Goal: Task Accomplishment & Management: Complete application form

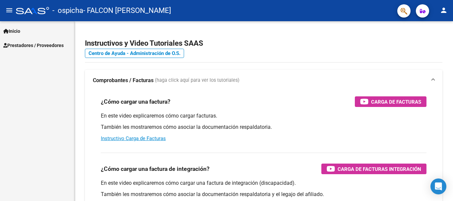
click at [21, 45] on span "Prestadores / Proveedores" at bounding box center [33, 45] width 60 height 7
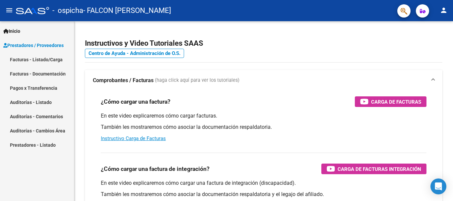
click at [26, 58] on link "Facturas - Listado/Carga" at bounding box center [37, 59] width 74 height 14
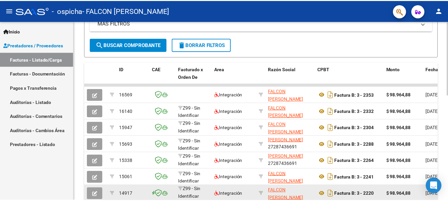
scroll to position [158, 0]
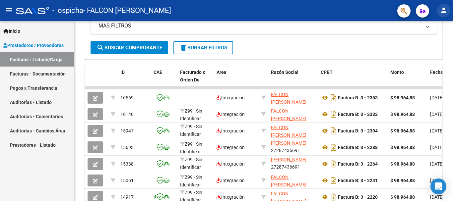
click at [443, 12] on mat-icon "person" at bounding box center [444, 10] width 8 height 8
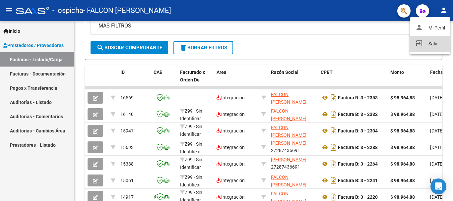
click at [429, 45] on button "exit_to_app Salir" at bounding box center [430, 44] width 40 height 16
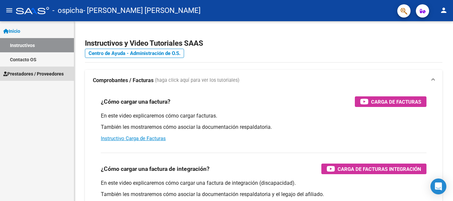
click at [43, 76] on span "Prestadores / Proveedores" at bounding box center [33, 73] width 60 height 7
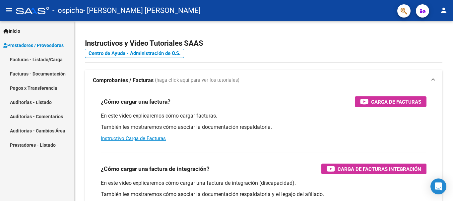
click at [50, 60] on link "Facturas - Listado/Carga" at bounding box center [37, 59] width 74 height 14
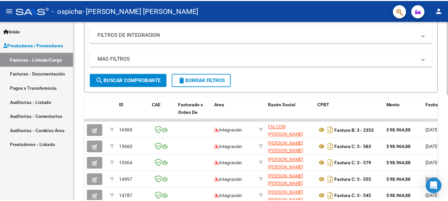
scroll to position [125, 0]
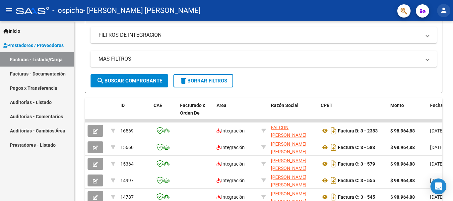
click at [448, 11] on mat-icon "person" at bounding box center [444, 10] width 8 height 8
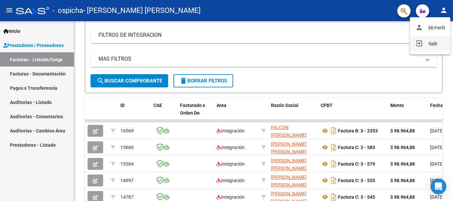
click at [428, 44] on button "exit_to_app Salir" at bounding box center [430, 44] width 40 height 16
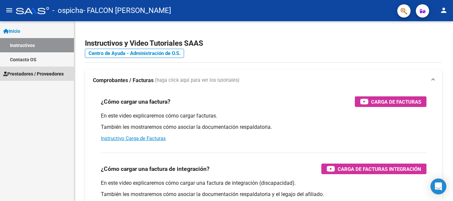
click at [30, 72] on span "Prestadores / Proveedores" at bounding box center [33, 73] width 60 height 7
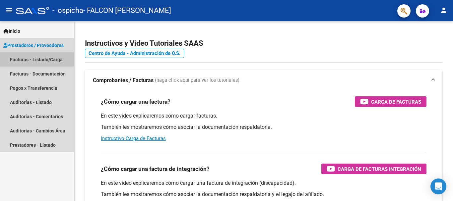
click at [50, 59] on link "Facturas - Listado/Carga" at bounding box center [37, 59] width 74 height 14
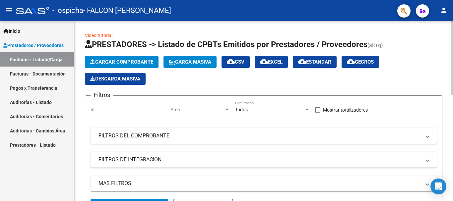
click at [141, 62] on span "Cargar Comprobante" at bounding box center [121, 62] width 63 height 6
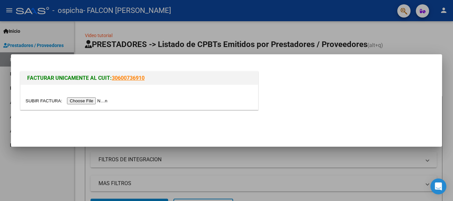
click at [108, 102] on input "file" at bounding box center [68, 101] width 84 height 7
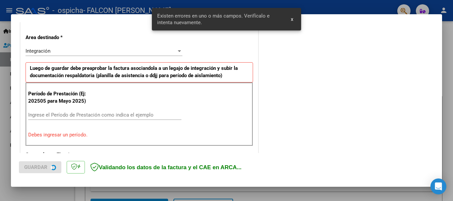
scroll to position [153, 0]
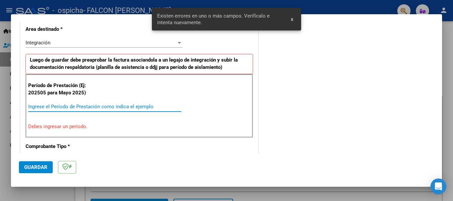
click at [88, 107] on input "Ingrese el Período de Prestación como indica el ejemplo" at bounding box center [104, 107] width 153 height 6
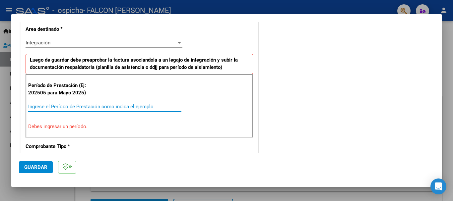
click at [88, 107] on input "Ingrese el Período de Prestación como indica el ejemplo" at bounding box center [104, 107] width 153 height 6
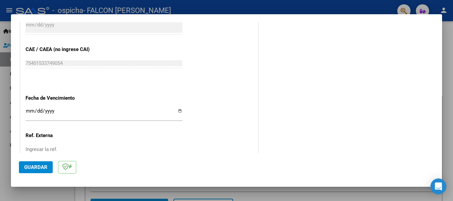
scroll to position [419, 0]
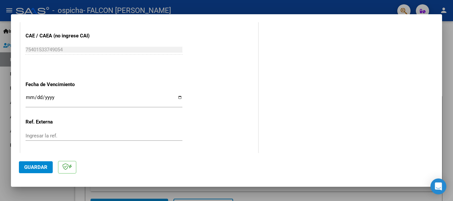
type input "202509"
click at [180, 98] on input "Ingresar la fecha" at bounding box center [104, 100] width 157 height 11
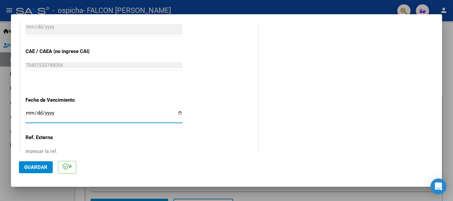
scroll to position [387, 0]
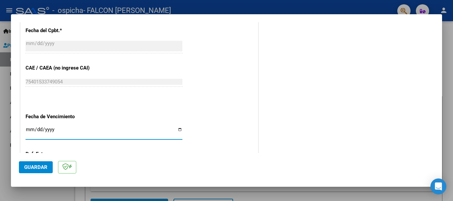
click at [177, 130] on input "[DATE]" at bounding box center [104, 132] width 157 height 11
type input "2025-10-24"
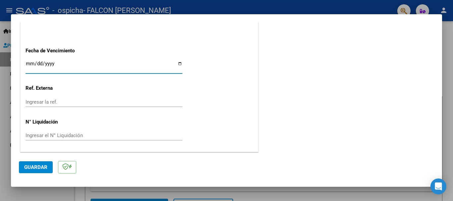
scroll to position [453, 0]
click at [39, 168] on span "Guardar" at bounding box center [35, 168] width 23 height 6
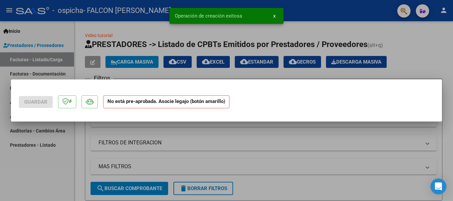
scroll to position [0, 0]
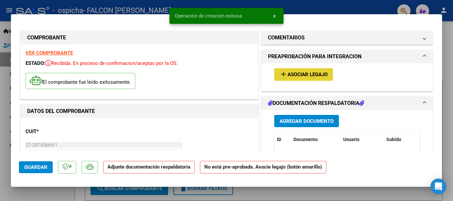
click at [301, 74] on span "Asociar Legajo" at bounding box center [308, 75] width 40 height 6
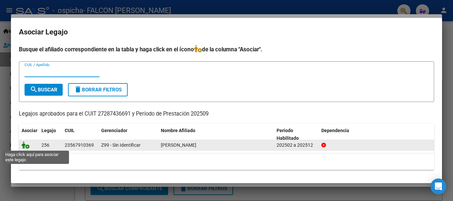
click at [26, 147] on icon at bounding box center [26, 145] width 8 height 7
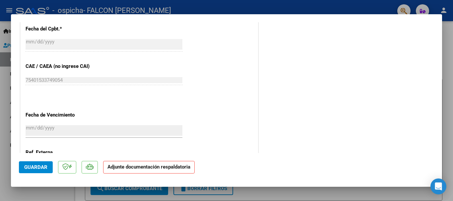
scroll to position [463, 0]
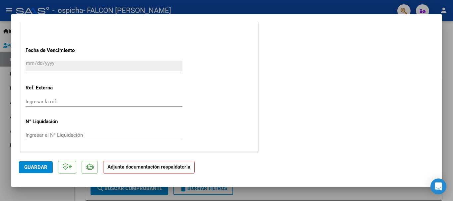
click at [448, 74] on div at bounding box center [226, 100] width 453 height 201
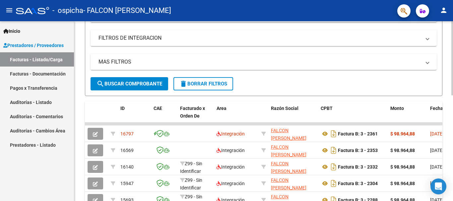
scroll to position [199, 0]
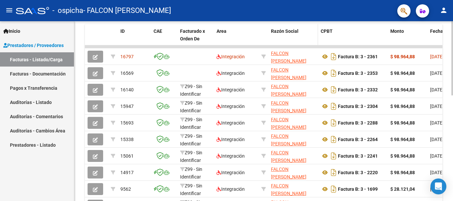
drag, startPoint x: 293, startPoint y: 44, endPoint x: 316, endPoint y: 45, distance: 22.6
click at [316, 45] on datatable-header-cell "Razón Social" at bounding box center [293, 38] width 50 height 29
drag, startPoint x: 311, startPoint y: 47, endPoint x: 340, endPoint y: 47, distance: 28.9
click at [340, 47] on datatable-body-cell at bounding box center [353, 46] width 70 height 3
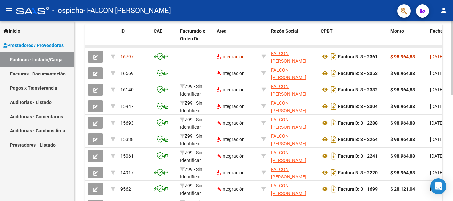
drag, startPoint x: 340, startPoint y: 47, endPoint x: 349, endPoint y: 47, distance: 9.0
click at [349, 47] on datatable-body-cell at bounding box center [353, 46] width 70 height 3
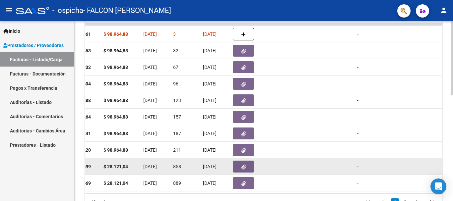
scroll to position [158, 0]
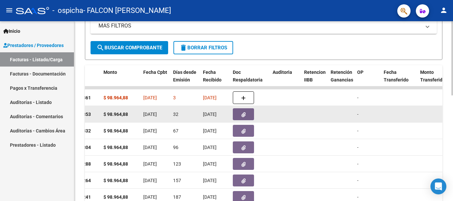
click at [246, 114] on icon "button" at bounding box center [244, 114] width 4 height 5
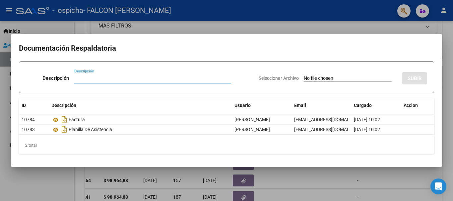
click at [446, 45] on div at bounding box center [226, 100] width 453 height 201
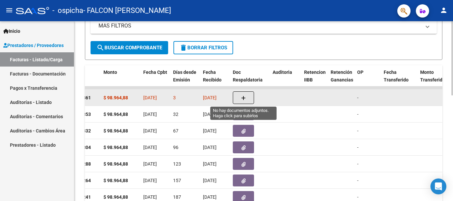
click at [245, 101] on icon "button" at bounding box center [243, 98] width 5 height 5
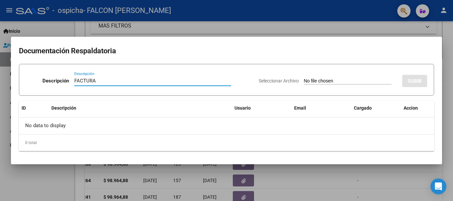
type input "FACTURA"
click at [315, 78] on app-file-uploader "Seleccionar Archivo" at bounding box center [328, 81] width 138 height 6
click at [279, 80] on span "Seleccionar Archivo" at bounding box center [279, 80] width 40 height 5
click at [304, 80] on input "Seleccionar Archivo" at bounding box center [348, 81] width 88 height 6
type input "C:\fakepath\27287436691_006_00003_00002361.pdf"
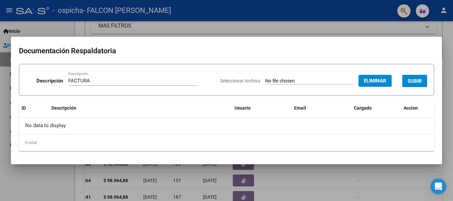
click at [131, 83] on input "FACTURA" at bounding box center [133, 81] width 130 height 6
type input "FACTURA 2361"
click at [414, 81] on span "SUBIR" at bounding box center [415, 81] width 14 height 6
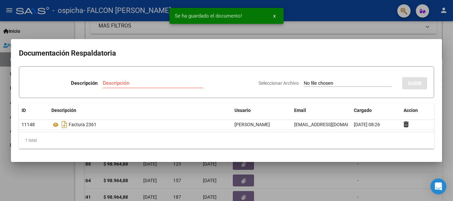
click at [171, 82] on input "Descripción" at bounding box center [153, 83] width 100 height 6
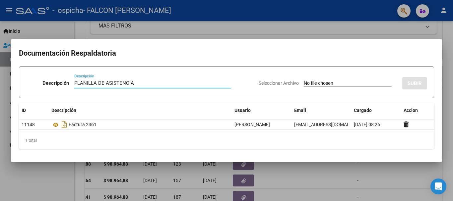
type input "PLANILLA DE ASISTENCIA"
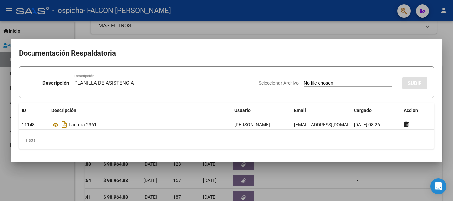
click at [329, 81] on input "Seleccionar Archivo" at bounding box center [348, 84] width 88 height 6
type input "C:\fakepath\PA Lovera Nicolas (2).pdf"
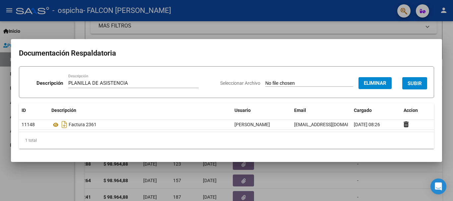
click at [414, 85] on span "SUBIR" at bounding box center [415, 84] width 14 height 6
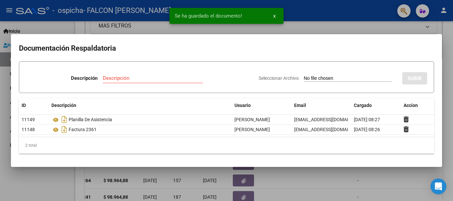
click at [354, 181] on div at bounding box center [226, 100] width 453 height 201
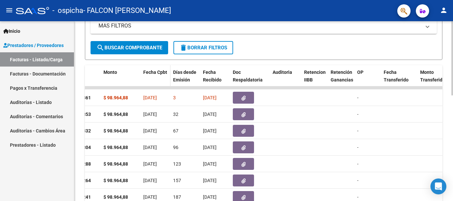
drag, startPoint x: 163, startPoint y: 88, endPoint x: 149, endPoint y: 85, distance: 14.2
click at [149, 85] on div "ID CAE Facturado x Orden De Area Razón Social CPBT Monto Fecha Cpbt Días desde …" at bounding box center [264, 169] width 358 height 209
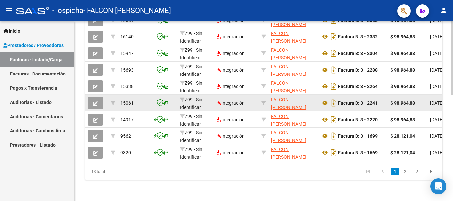
scroll to position [125, 0]
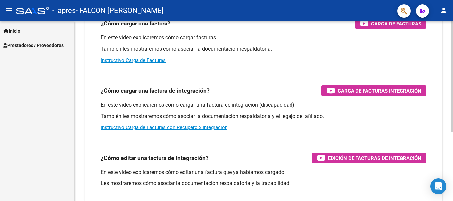
scroll to position [111, 0]
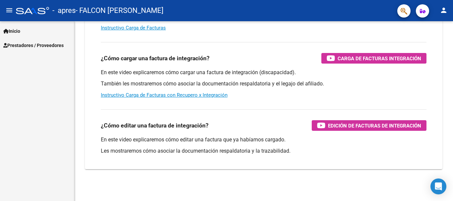
click at [61, 47] on span "Prestadores / Proveedores" at bounding box center [33, 45] width 60 height 7
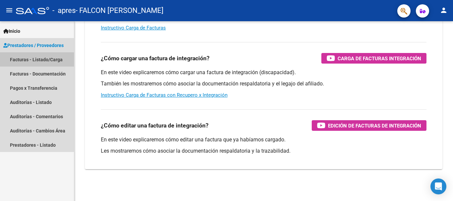
click at [57, 58] on link "Facturas - Listado/Carga" at bounding box center [37, 59] width 74 height 14
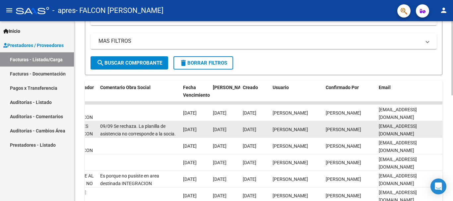
scroll to position [158, 0]
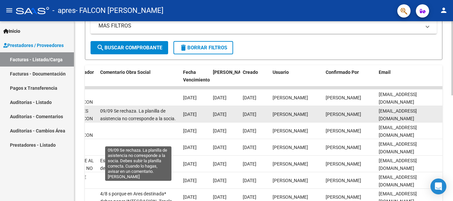
click at [153, 110] on span "09/09 Se rechaza. La planilla de asistencia no corresponde a la socia. Debes su…" at bounding box center [138, 125] width 76 height 35
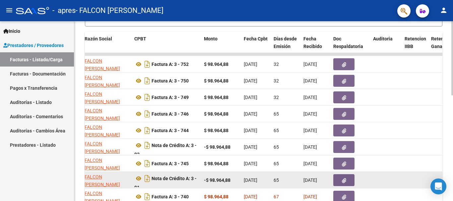
scroll to position [191, 0]
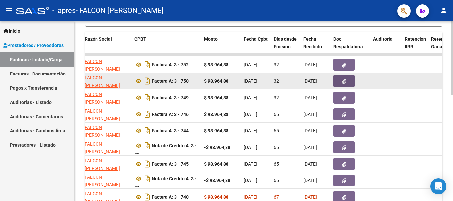
click at [345, 84] on button "button" at bounding box center [343, 81] width 21 height 12
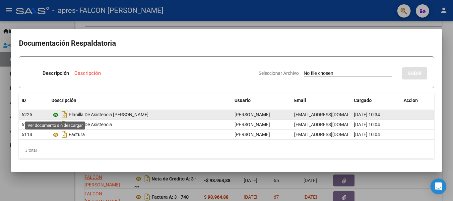
click at [57, 114] on icon at bounding box center [55, 115] width 9 height 8
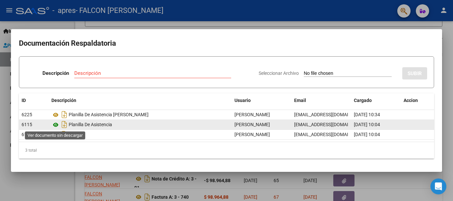
click at [57, 124] on icon at bounding box center [55, 125] width 9 height 8
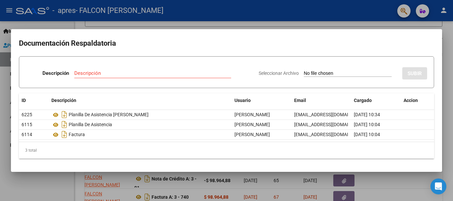
click at [446, 109] on div at bounding box center [226, 100] width 453 height 201
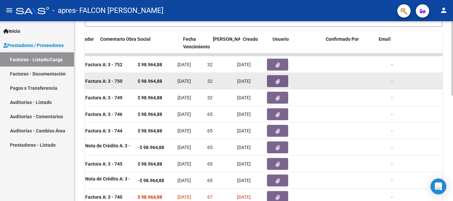
scroll to position [0, 1041]
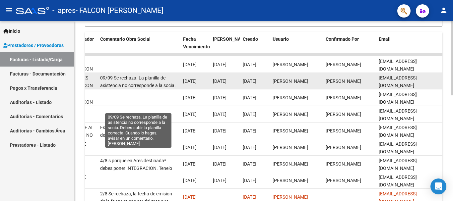
click at [124, 83] on span "09/09 Se rechaza. La planilla de asistencia no corresponde a la socia. Debes su…" at bounding box center [138, 92] width 76 height 35
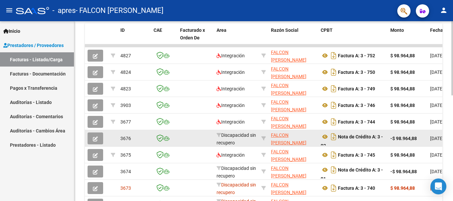
scroll to position [191, 0]
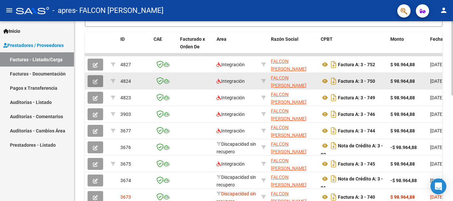
click at [99, 81] on button "button" at bounding box center [96, 81] width 16 height 12
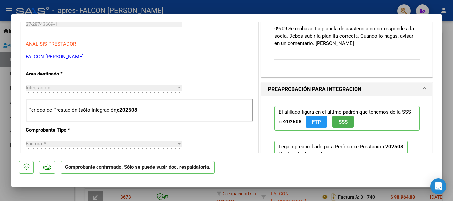
scroll to position [199, 0]
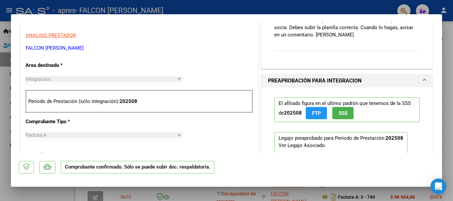
click at [423, 81] on span at bounding box center [424, 81] width 3 height 8
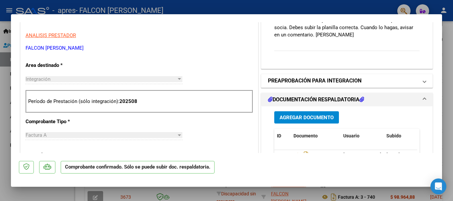
click at [423, 81] on span at bounding box center [424, 81] width 3 height 8
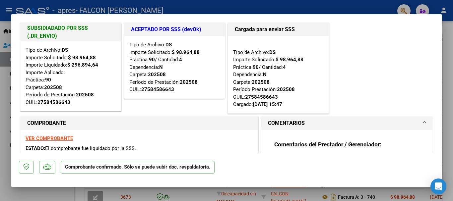
scroll to position [0, 0]
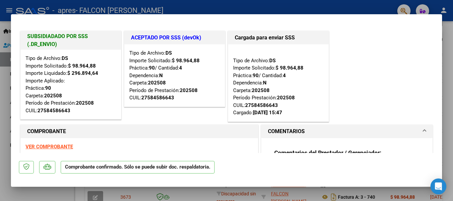
click at [444, 61] on div at bounding box center [226, 100] width 453 height 201
type input "$ 0,00"
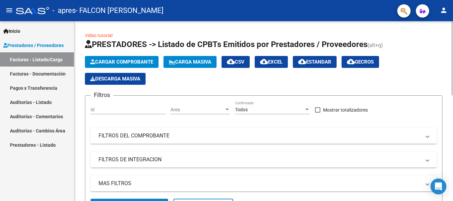
click at [122, 62] on span "Cargar Comprobante" at bounding box center [121, 62] width 63 height 6
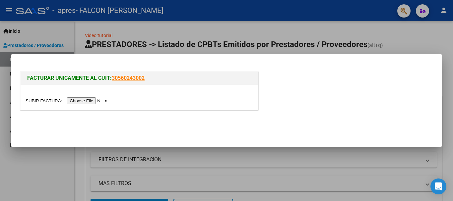
click at [103, 101] on input "file" at bounding box center [68, 101] width 84 height 7
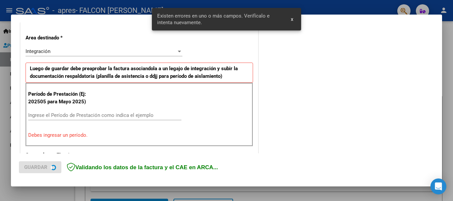
scroll to position [153, 0]
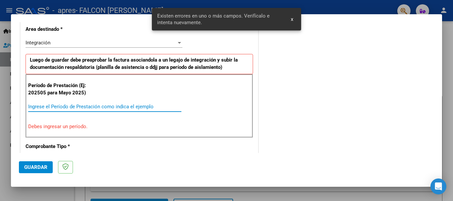
click at [81, 107] on input "Ingrese el Período de Prestación como indica el ejemplo" at bounding box center [104, 107] width 153 height 6
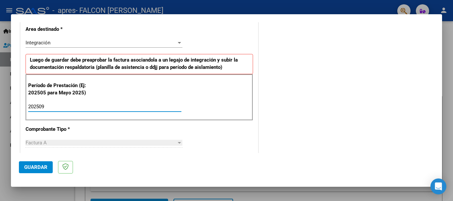
type input "202509"
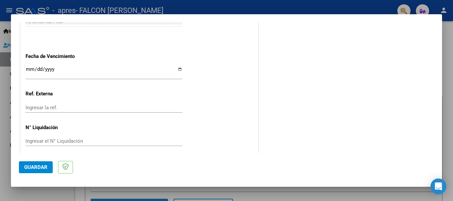
scroll to position [452, 0]
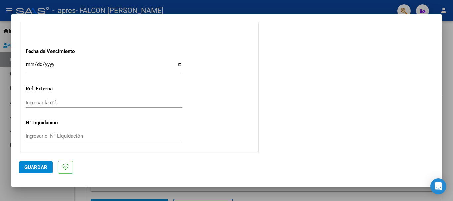
click at [178, 65] on input "Ingresar la fecha" at bounding box center [104, 67] width 157 height 11
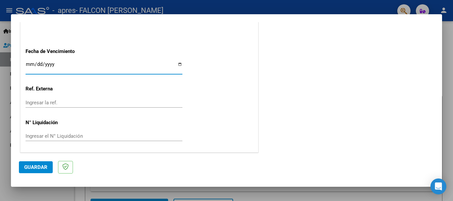
click at [176, 65] on input "Ingresar la fecha" at bounding box center [104, 67] width 157 height 11
type input "[DATE]"
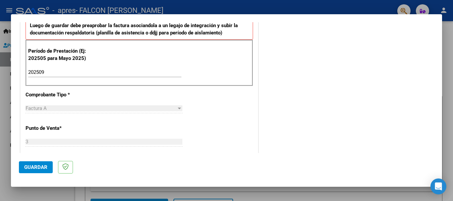
scroll to position [187, 0]
click at [40, 167] on span "Guardar" at bounding box center [35, 168] width 23 height 6
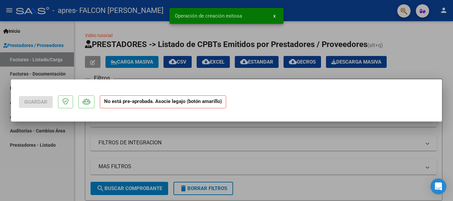
scroll to position [0, 0]
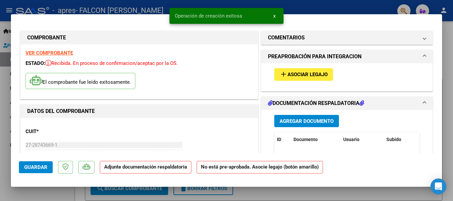
click at [292, 75] on span "Asociar Legajo" at bounding box center [308, 75] width 40 height 6
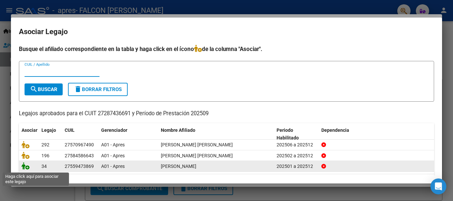
click at [25, 166] on icon at bounding box center [26, 166] width 8 height 7
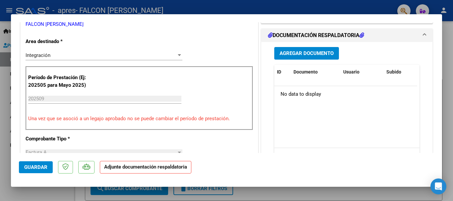
scroll to position [166, 0]
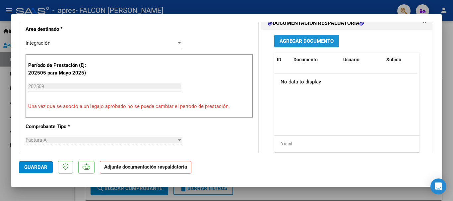
click at [298, 43] on span "Agregar Documento" at bounding box center [307, 41] width 54 height 6
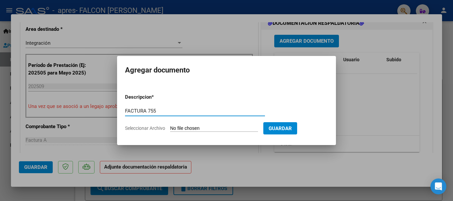
type input "FACTURA 755"
click at [195, 127] on input "Seleccionar Archivo" at bounding box center [214, 129] width 88 height 6
type input "C:\fakepath\27287436691_001_00003_00000755.pdf"
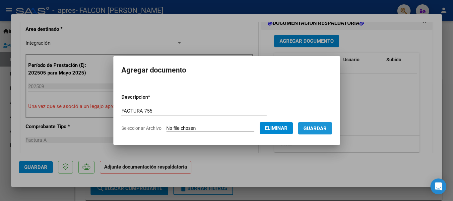
drag, startPoint x: 317, startPoint y: 129, endPoint x: 252, endPoint y: 124, distance: 64.2
click at [316, 129] on span "Guardar" at bounding box center [315, 129] width 23 height 6
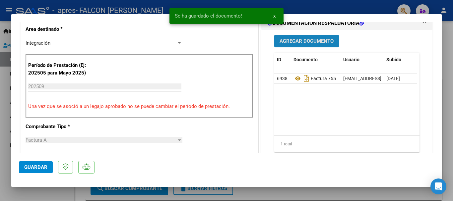
click at [306, 41] on span "Agregar Documento" at bounding box center [307, 41] width 54 height 6
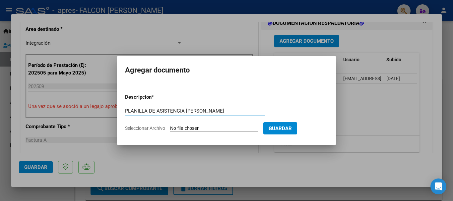
type input "PLANILLA DE ASISTENCIA [PERSON_NAME]"
click at [192, 128] on input "Seleccionar Archivo" at bounding box center [214, 129] width 88 height 6
type input "C:\fakepath\PA [PERSON_NAME] (2).pdf"
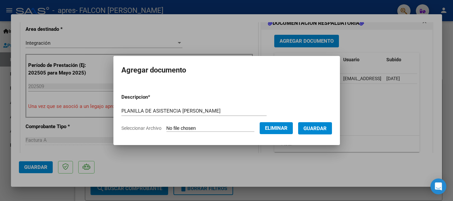
click at [319, 132] on button "Guardar" at bounding box center [315, 128] width 34 height 12
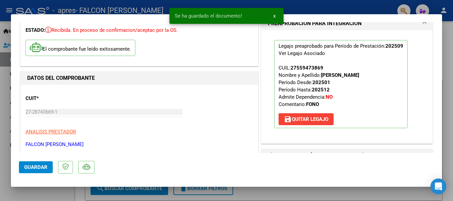
scroll to position [0, 0]
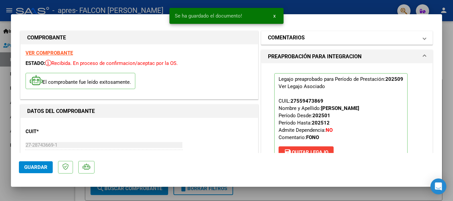
click at [409, 36] on mat-panel-title "COMENTARIOS" at bounding box center [343, 38] width 150 height 8
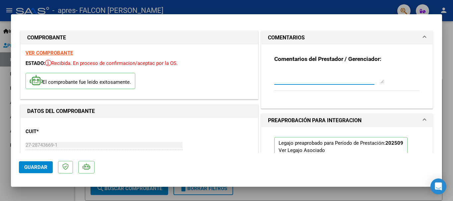
click at [327, 79] on textarea at bounding box center [328, 76] width 109 height 13
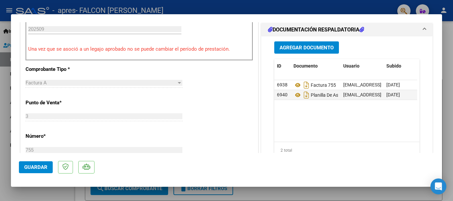
scroll to position [299, 0]
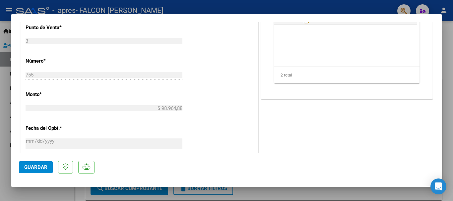
type textarea "SE ENVIA FACTURACION [DATE] Y PLANILLA DE ASISTENCIA"
click at [41, 166] on span "Guardar" at bounding box center [35, 168] width 23 height 6
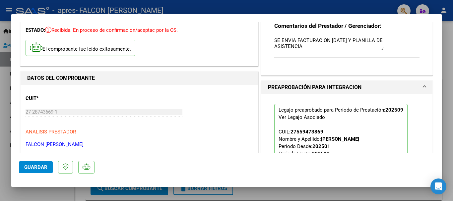
scroll to position [0, 0]
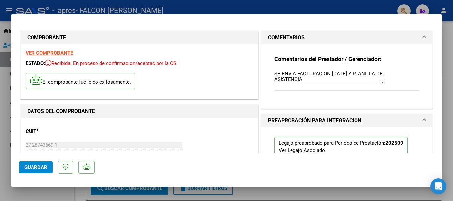
click at [40, 168] on span "Guardar" at bounding box center [35, 168] width 23 height 6
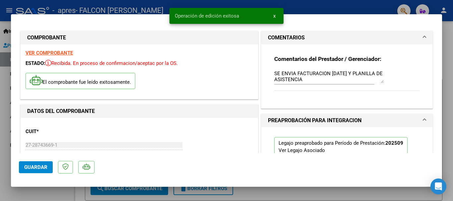
click at [268, 195] on div at bounding box center [226, 100] width 453 height 201
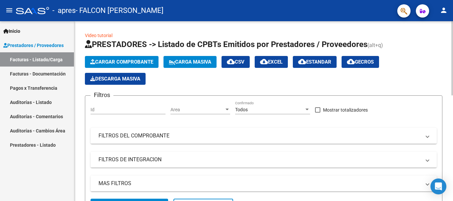
click at [128, 60] on span "Cargar Comprobante" at bounding box center [121, 62] width 63 height 6
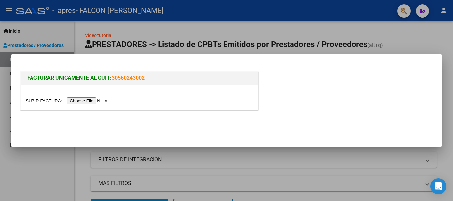
click at [99, 101] on input "file" at bounding box center [68, 101] width 84 height 7
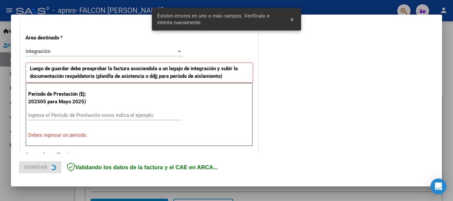
scroll to position [153, 0]
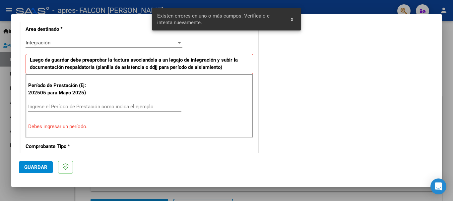
click at [73, 107] on input "Ingrese el Período de Prestación como indica el ejemplo" at bounding box center [104, 107] width 153 height 6
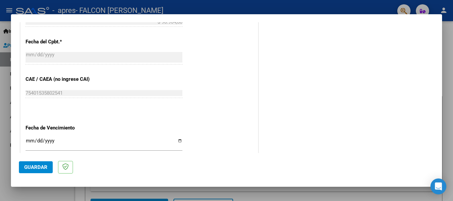
scroll to position [386, 0]
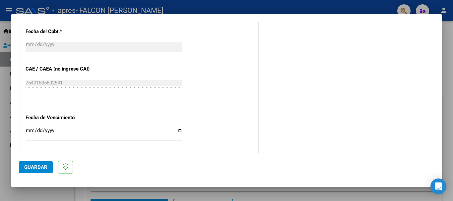
type input "202509"
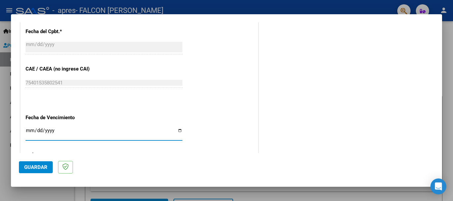
click at [179, 132] on input "Ingresar la fecha" at bounding box center [104, 133] width 157 height 11
type input "[DATE]"
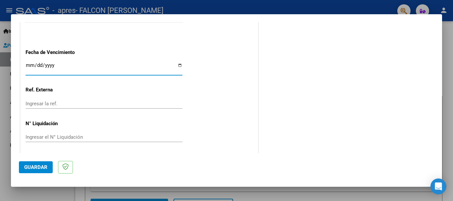
scroll to position [453, 0]
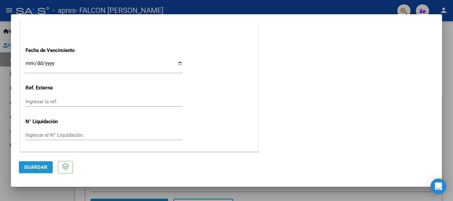
click at [45, 166] on span "Guardar" at bounding box center [35, 168] width 23 height 6
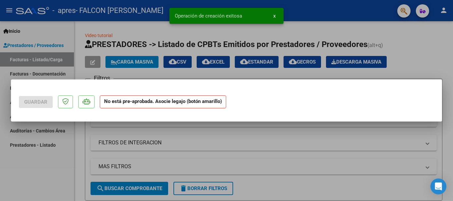
scroll to position [0, 0]
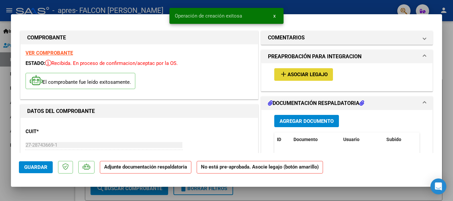
click at [299, 75] on span "Asociar Legajo" at bounding box center [308, 75] width 40 height 6
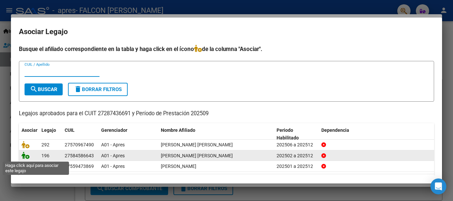
click at [26, 158] on icon at bounding box center [26, 155] width 8 height 7
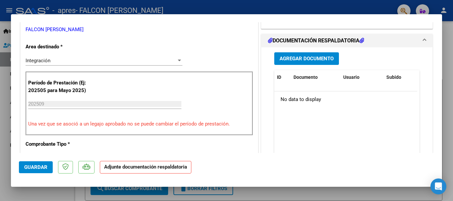
scroll to position [166, 0]
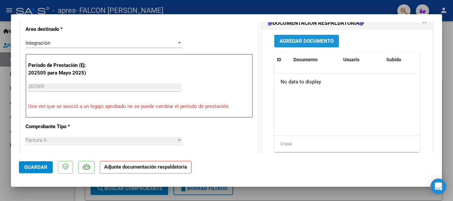
click at [311, 42] on span "Agregar Documento" at bounding box center [307, 41] width 54 height 6
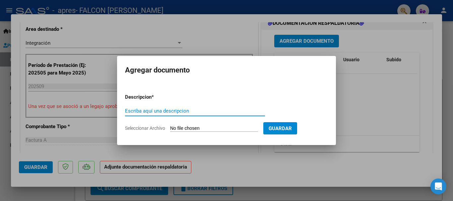
click at [216, 111] on input "Escriba aquí una descripcion" at bounding box center [195, 111] width 140 height 6
type input "FACTURA 756 [PERSON_NAME]"
click at [215, 128] on input "Seleccionar Archivo" at bounding box center [214, 129] width 88 height 6
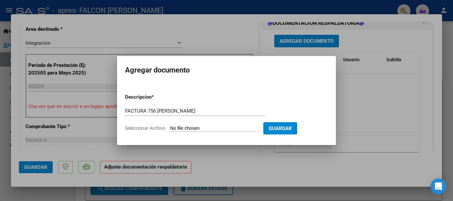
type input "C:\fakepath\27287436691_001_00003_00000756.pdf"
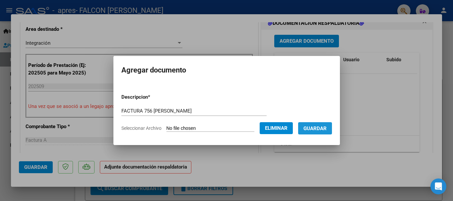
click at [318, 129] on span "Guardar" at bounding box center [315, 129] width 23 height 6
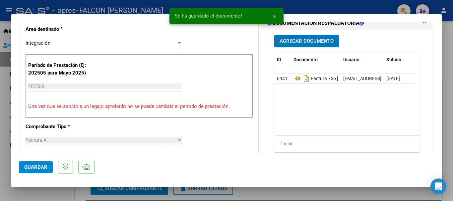
click at [289, 41] on span "Agregar Documento" at bounding box center [307, 41] width 54 height 6
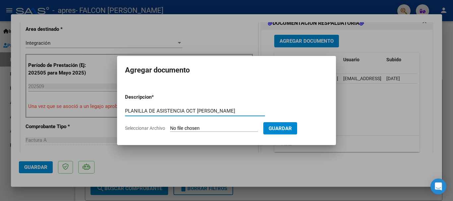
type input "PLANILLA DE ASISTENCIA OCT [PERSON_NAME]"
click at [200, 128] on input "Seleccionar Archivo" at bounding box center [214, 129] width 88 height 6
type input "C:\fakepath\PA [PERSON_NAME] (2).pdf"
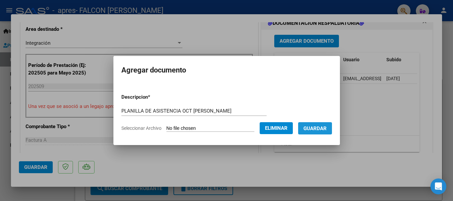
click at [314, 130] on span "Guardar" at bounding box center [315, 129] width 23 height 6
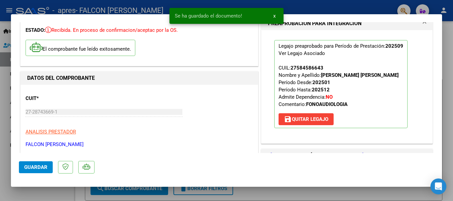
scroll to position [0, 0]
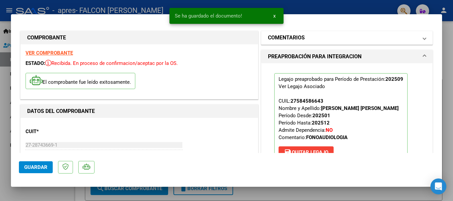
click at [316, 39] on mat-panel-title "COMENTARIOS" at bounding box center [343, 38] width 150 height 8
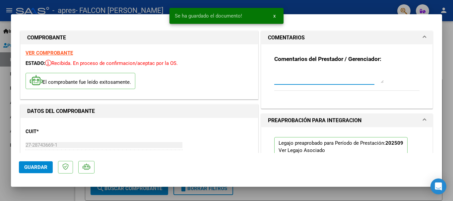
click at [290, 80] on textarea at bounding box center [328, 76] width 109 height 13
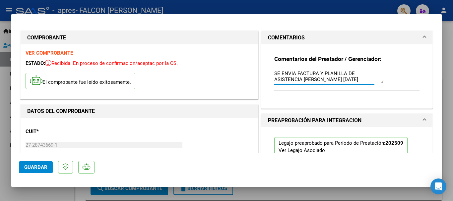
click at [343, 79] on textarea "SE ENVIA FACTURA Y PLANILLA DE ASISTENCIA [PERSON_NAME] [DATE]" at bounding box center [328, 76] width 109 height 13
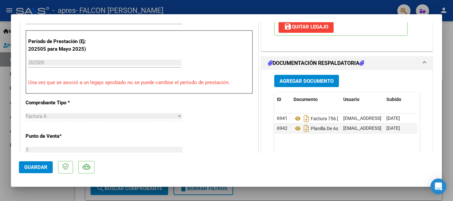
scroll to position [199, 0]
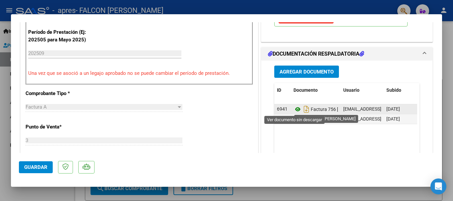
type textarea "SE ENVIA FACTURA Y PLANILLA DE ASISTENCIA [PERSON_NAME] [DATE]"
click at [294, 109] on icon at bounding box center [298, 110] width 9 height 8
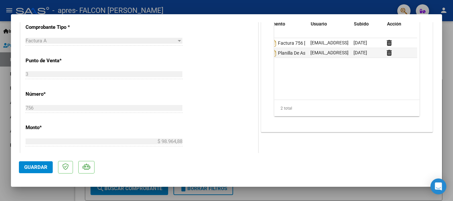
scroll to position [0, 0]
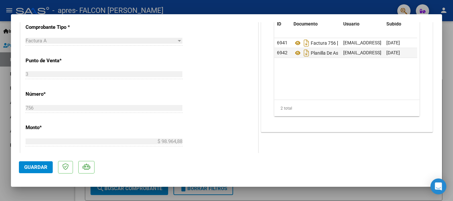
click at [37, 169] on span "Guardar" at bounding box center [35, 168] width 23 height 6
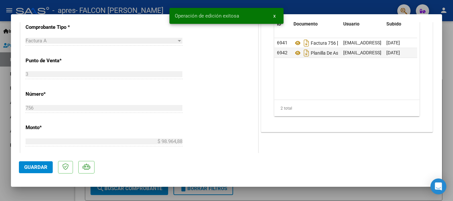
click at [266, 197] on div at bounding box center [226, 100] width 453 height 201
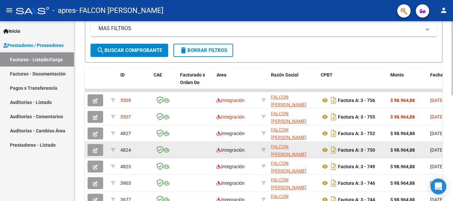
scroll to position [199, 0]
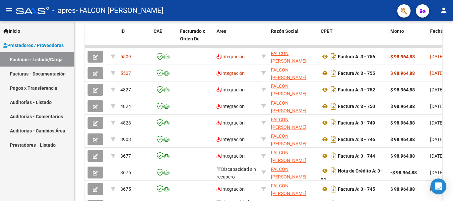
click at [48, 60] on link "Facturas - Listado/Carga" at bounding box center [37, 59] width 74 height 14
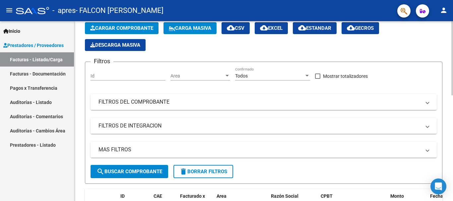
scroll to position [33, 0]
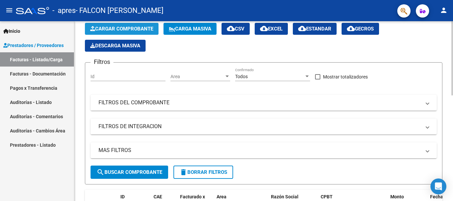
click at [128, 31] on span "Cargar Comprobante" at bounding box center [121, 29] width 63 height 6
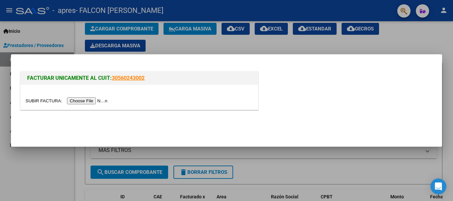
click at [99, 100] on input "file" at bounding box center [68, 101] width 84 height 7
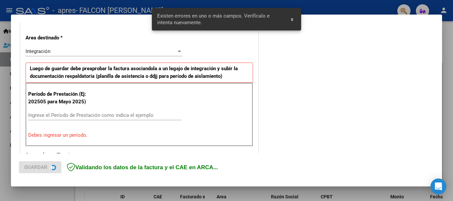
scroll to position [153, 0]
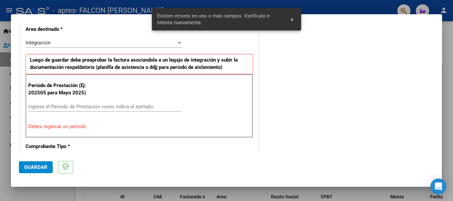
click at [89, 109] on input "Ingrese el Período de Prestación como indica el ejemplo" at bounding box center [104, 107] width 153 height 6
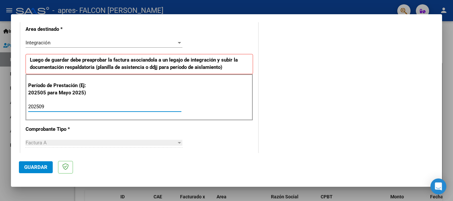
type input "202509"
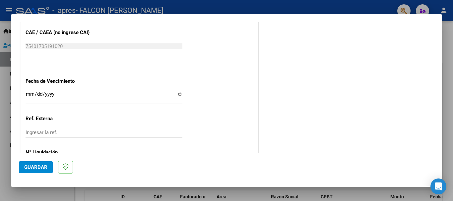
scroll to position [453, 0]
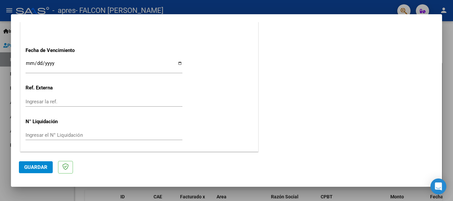
click at [178, 64] on input "Ingresar la fecha" at bounding box center [104, 66] width 157 height 11
type input "[DATE]"
click at [44, 168] on span "Guardar" at bounding box center [35, 168] width 23 height 6
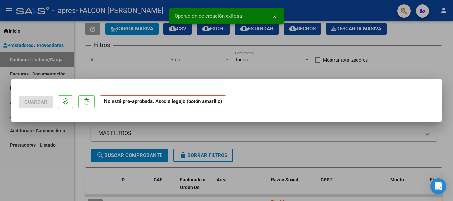
scroll to position [0, 0]
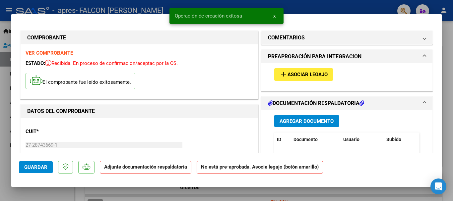
click at [301, 78] on button "add Asociar Legajo" at bounding box center [303, 74] width 59 height 12
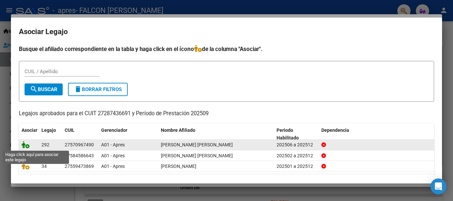
click at [28, 145] on icon at bounding box center [26, 144] width 8 height 7
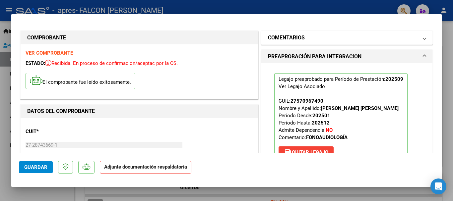
click at [320, 35] on mat-panel-title "COMENTARIOS" at bounding box center [343, 38] width 150 height 8
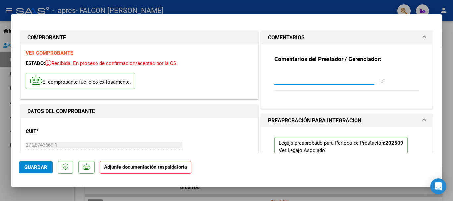
click at [296, 79] on textarea at bounding box center [328, 76] width 109 height 13
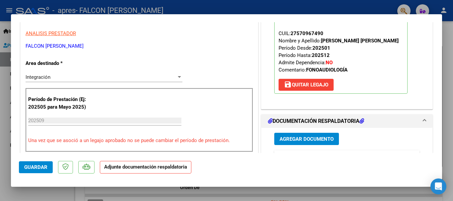
scroll to position [133, 0]
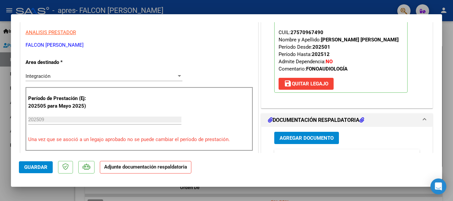
type textarea "SE ENVIA FACTURACIÓN DE [DATE]"
click at [306, 119] on h1 "DOCUMENTACIÓN RESPALDATORIA" at bounding box center [316, 120] width 96 height 8
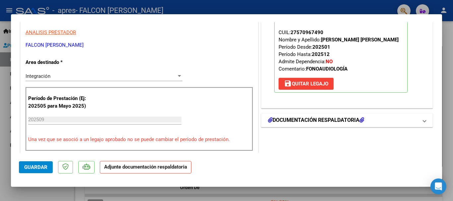
click at [306, 119] on h1 "DOCUMENTACIÓN RESPALDATORIA" at bounding box center [316, 120] width 96 height 8
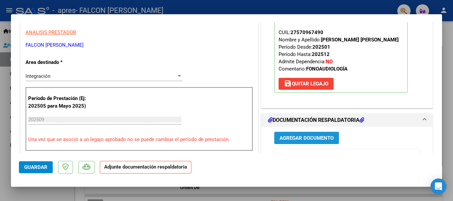
click at [303, 139] on span "Agregar Documento" at bounding box center [307, 138] width 54 height 6
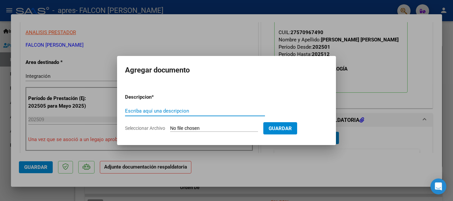
click at [151, 113] on input "Escriba aquí una descripcion" at bounding box center [195, 111] width 140 height 6
type input "FACTURA 758"
click at [203, 127] on input "Seleccionar Archivo" at bounding box center [214, 129] width 88 height 6
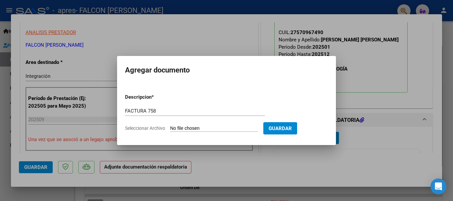
type input "C:\fakepath\27287436691_001_00003_00000758.pdf"
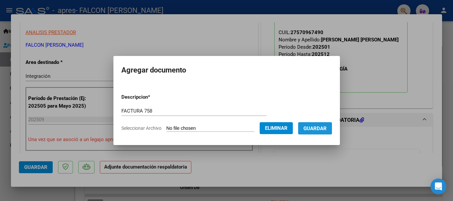
drag, startPoint x: 315, startPoint y: 127, endPoint x: 169, endPoint y: 108, distance: 147.6
click at [312, 127] on span "Guardar" at bounding box center [315, 129] width 23 height 6
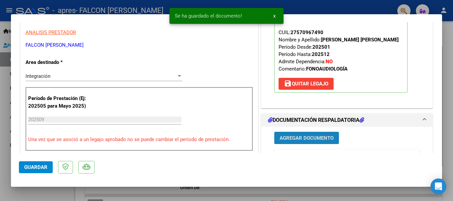
click at [281, 139] on span "Agregar Documento" at bounding box center [307, 138] width 54 height 6
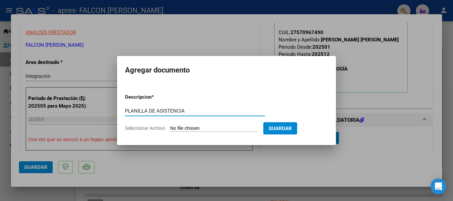
type input "PLANILLA DE ASISTENCIA"
click at [213, 130] on input "Seleccionar Archivo" at bounding box center [214, 129] width 88 height 6
type input "C:\fakepath\PA [PERSON_NAME] (2).pdf"
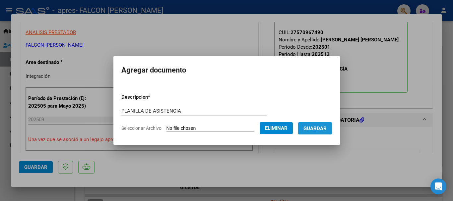
click at [321, 128] on span "Guardar" at bounding box center [315, 129] width 23 height 6
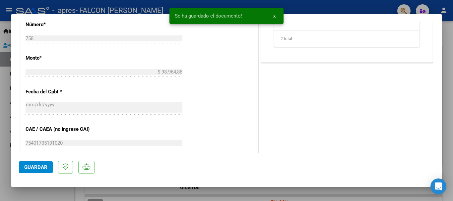
scroll to position [398, 0]
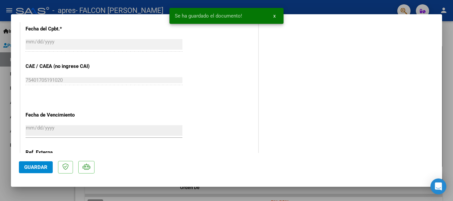
click at [35, 169] on span "Guardar" at bounding box center [35, 168] width 23 height 6
